Goal: Transaction & Acquisition: Purchase product/service

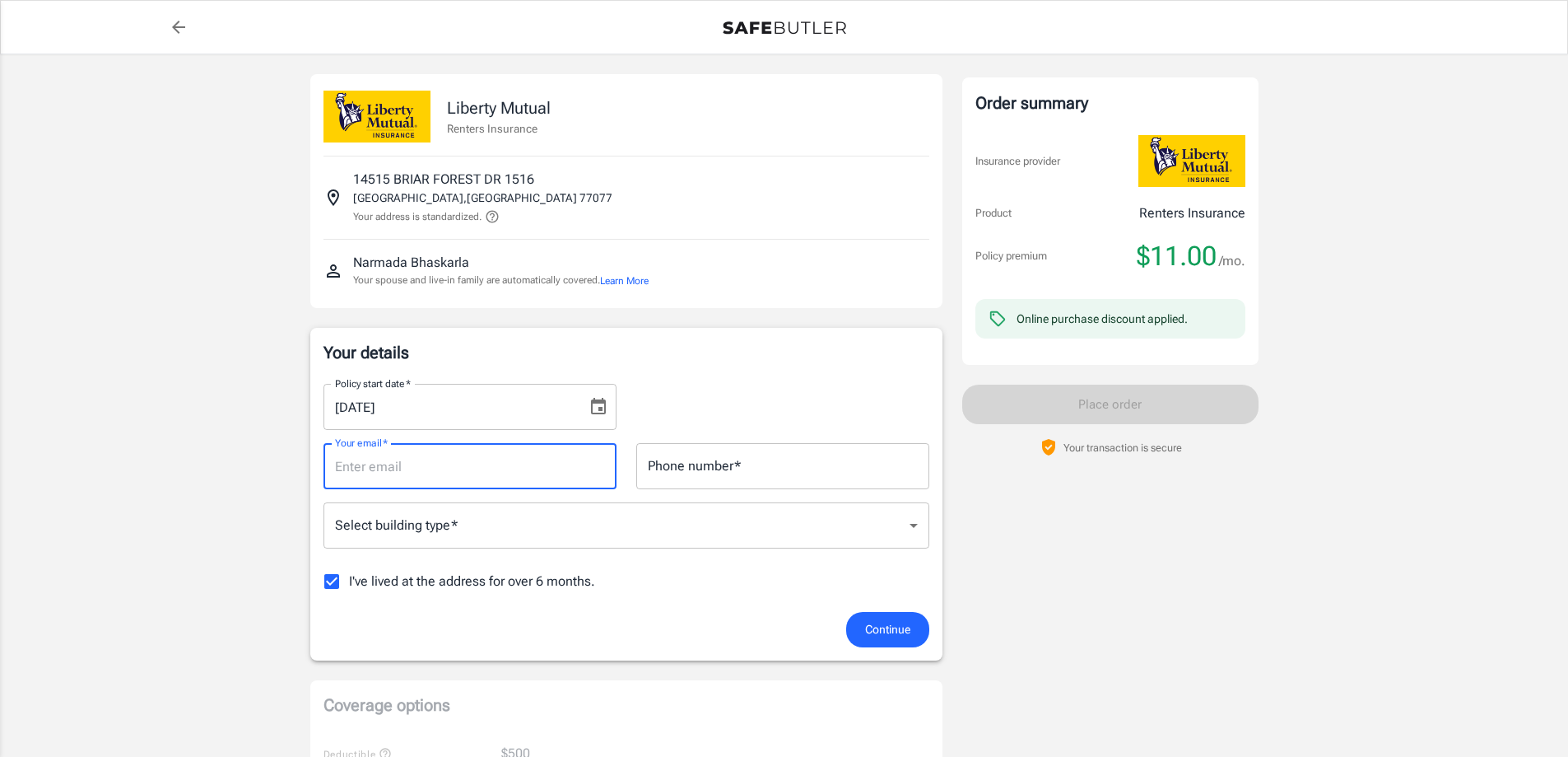
click at [555, 475] on input "Your email   *" at bounding box center [470, 466] width 293 height 46
type input "[EMAIL_ADDRESS][DOMAIN_NAME]"
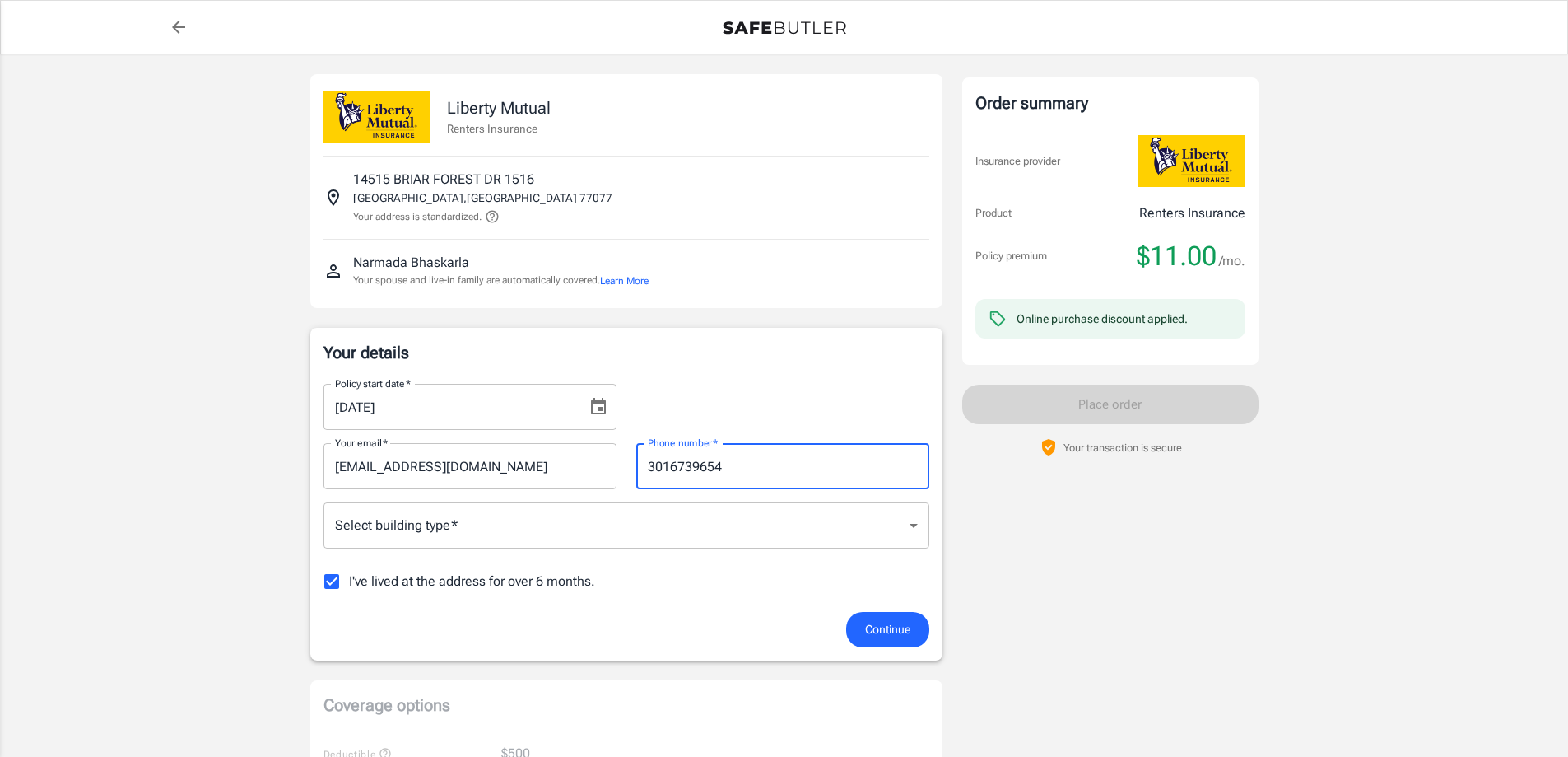
type input "3016739654"
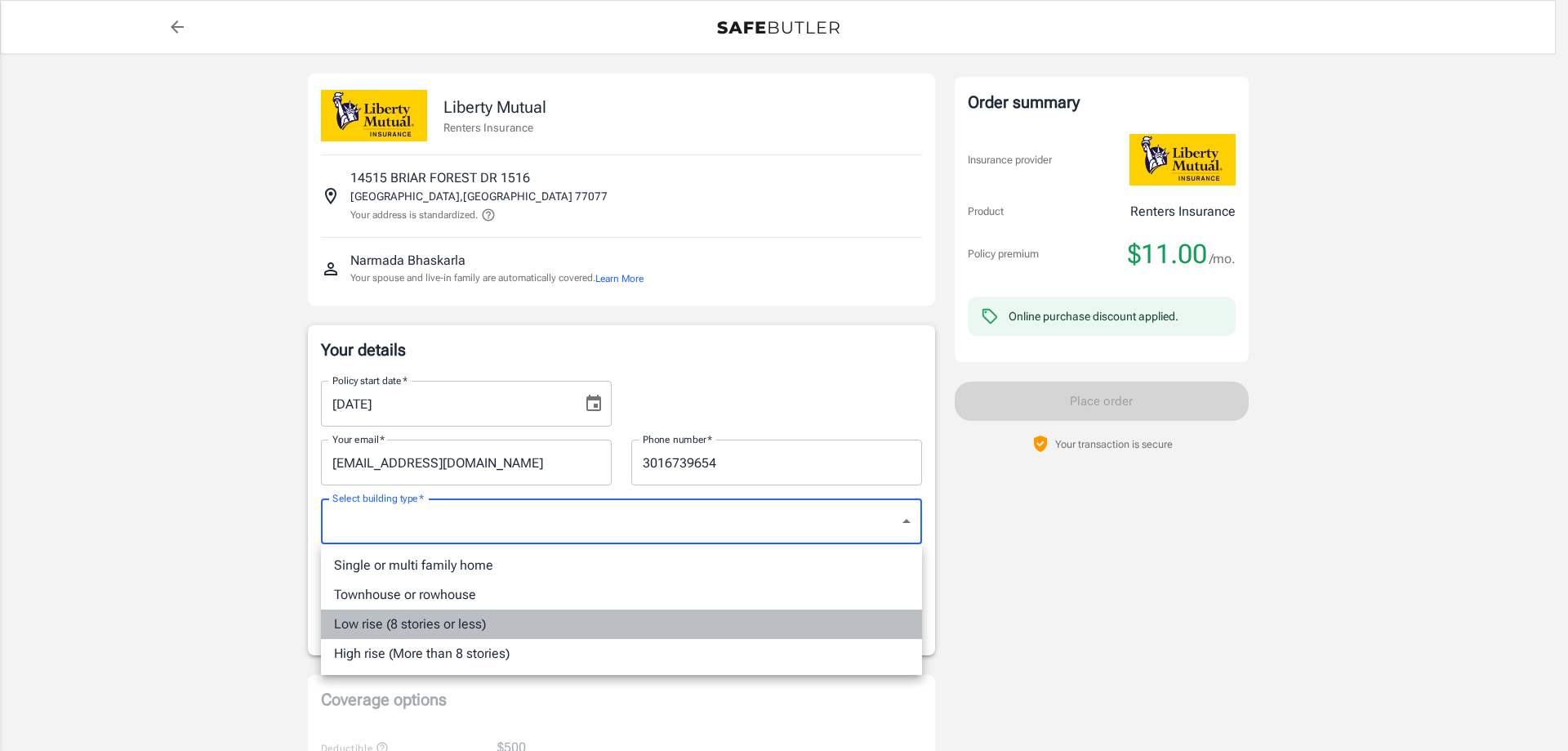
click at [473, 630] on li "Low rise (8 stories or less)" at bounding box center [621, 624] width 601 height 30
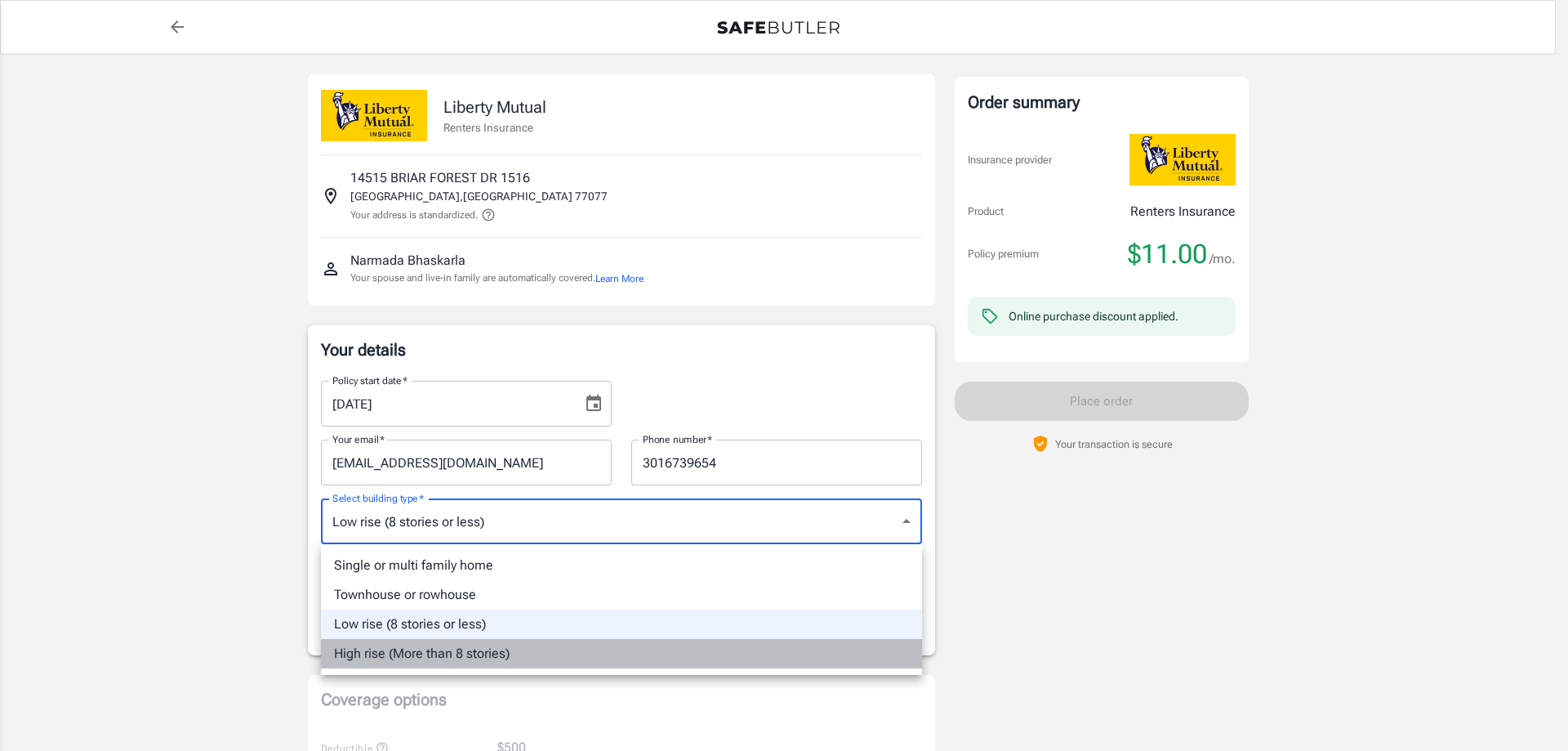
click at [452, 653] on li "High rise (More than 8 stories)" at bounding box center [621, 653] width 601 height 30
type input "highrise"
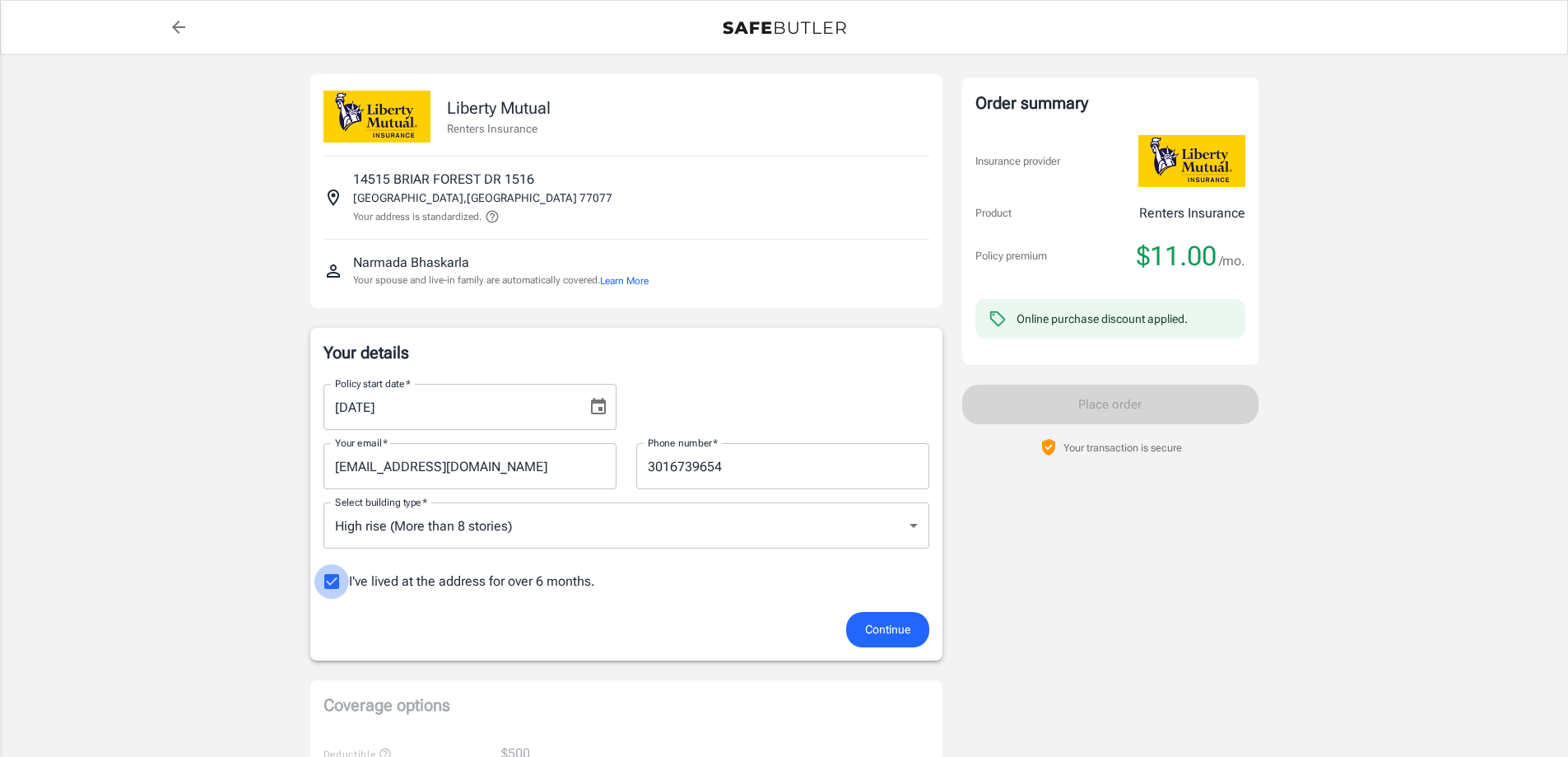
click at [333, 584] on input "I've lived at the address for over 6 months." at bounding box center [332, 581] width 35 height 35
checkbox input "false"
